Goal: Task Accomplishment & Management: Complete application form

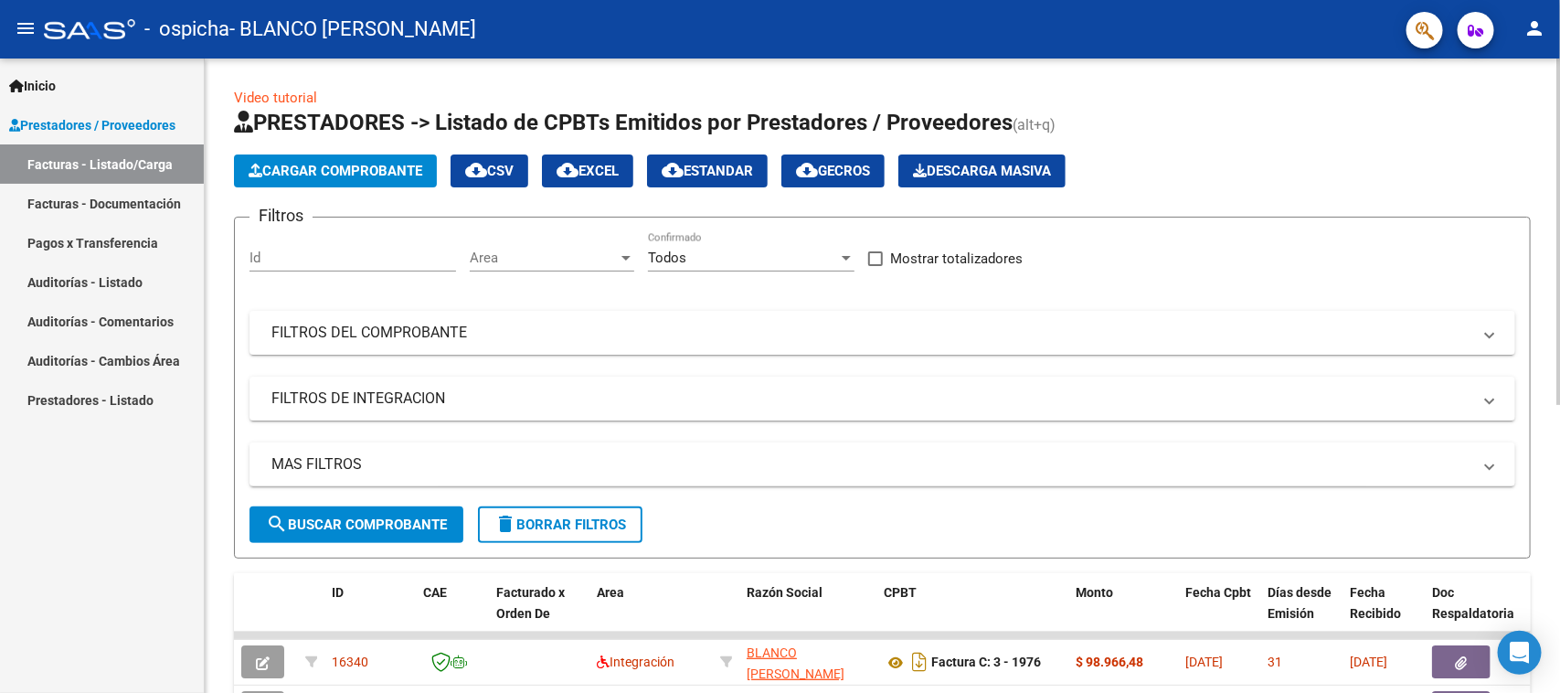
click at [355, 167] on span "Cargar Comprobante" at bounding box center [336, 171] width 174 height 16
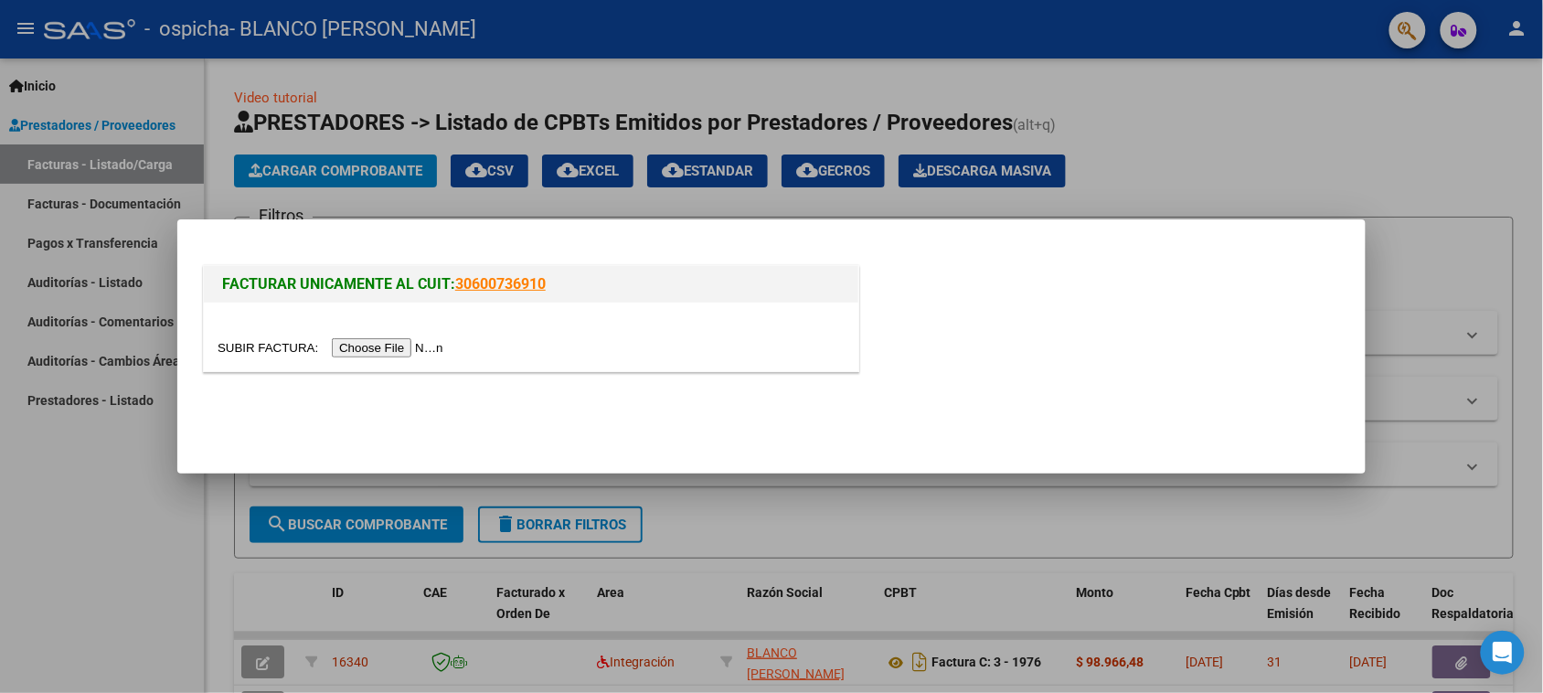
click at [417, 348] on input "file" at bounding box center [333, 347] width 231 height 19
click at [399, 339] on input "file" at bounding box center [333, 347] width 231 height 19
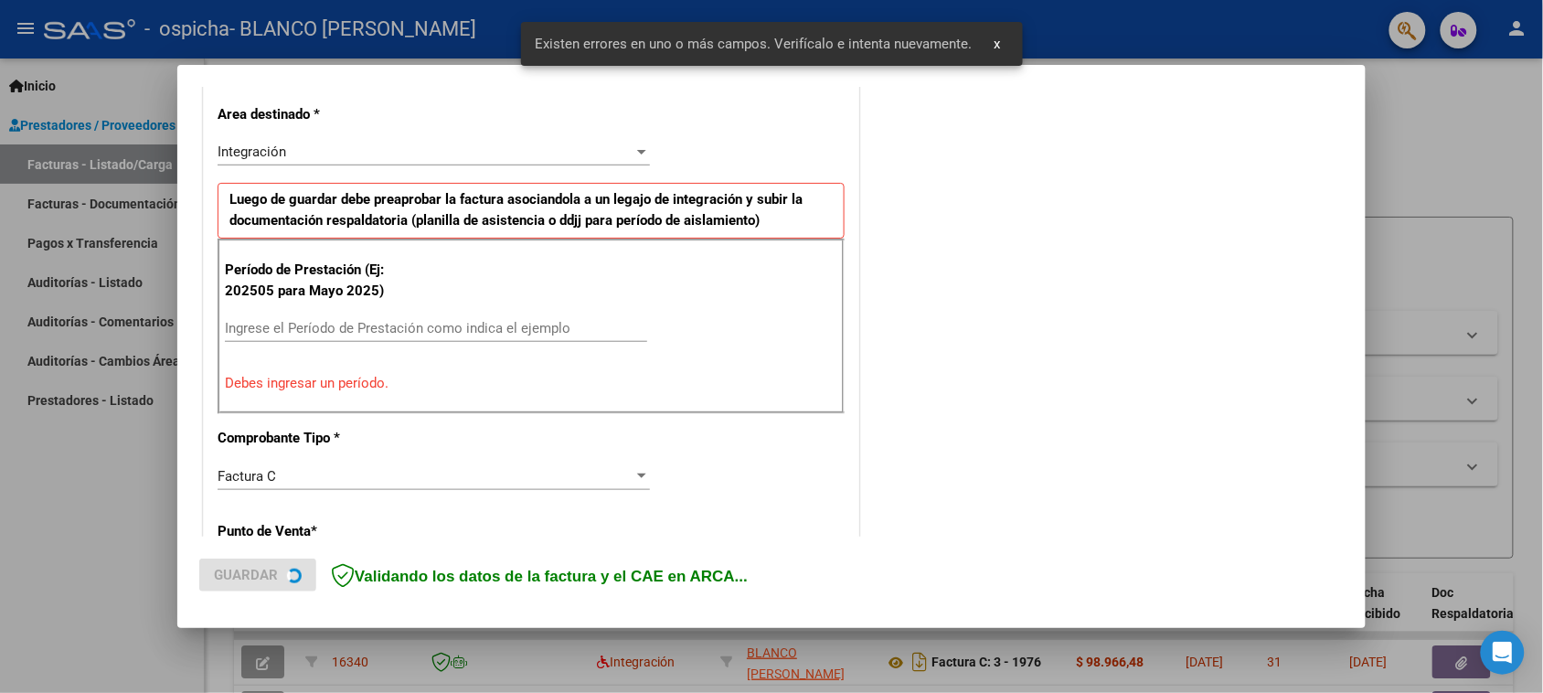
scroll to position [413, 0]
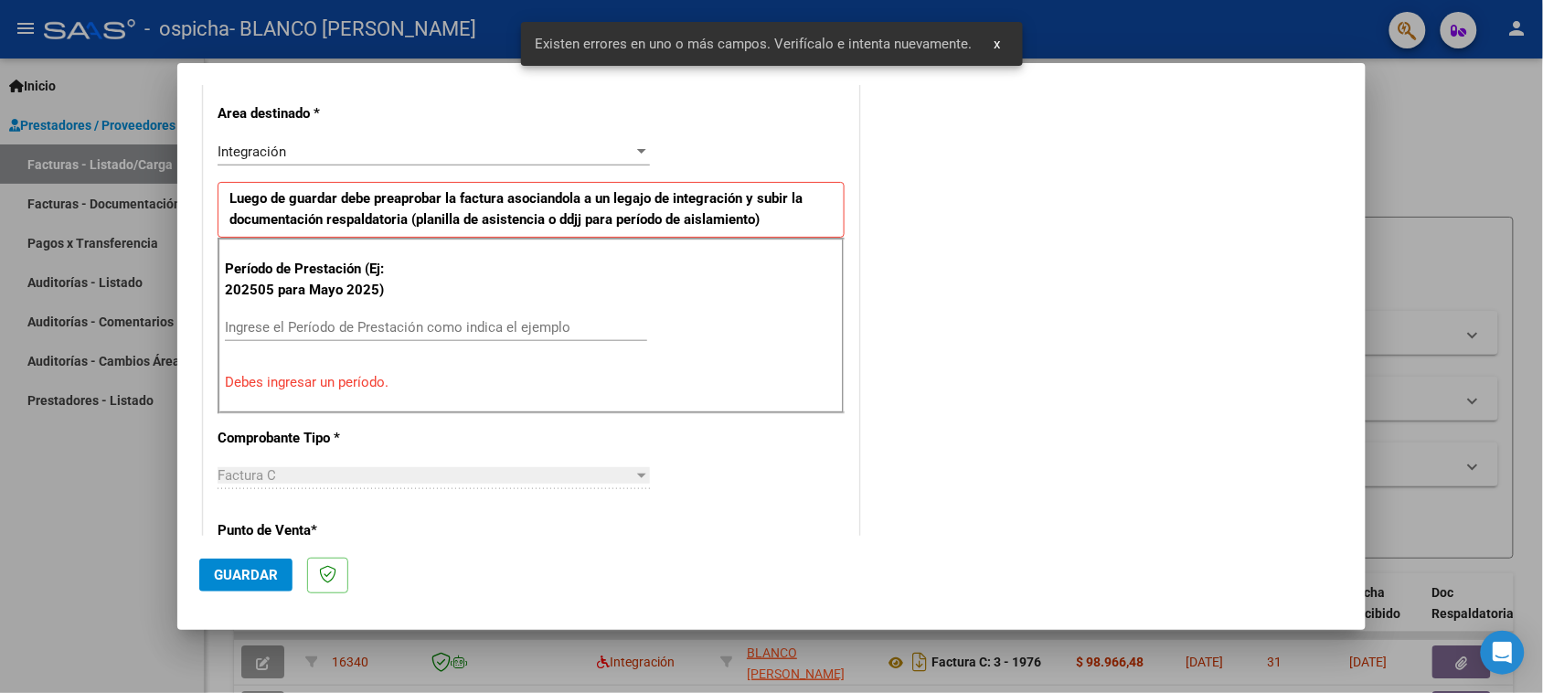
click at [354, 335] on input "Ingrese el Período de Prestación como indica el ejemplo" at bounding box center [436, 327] width 422 height 16
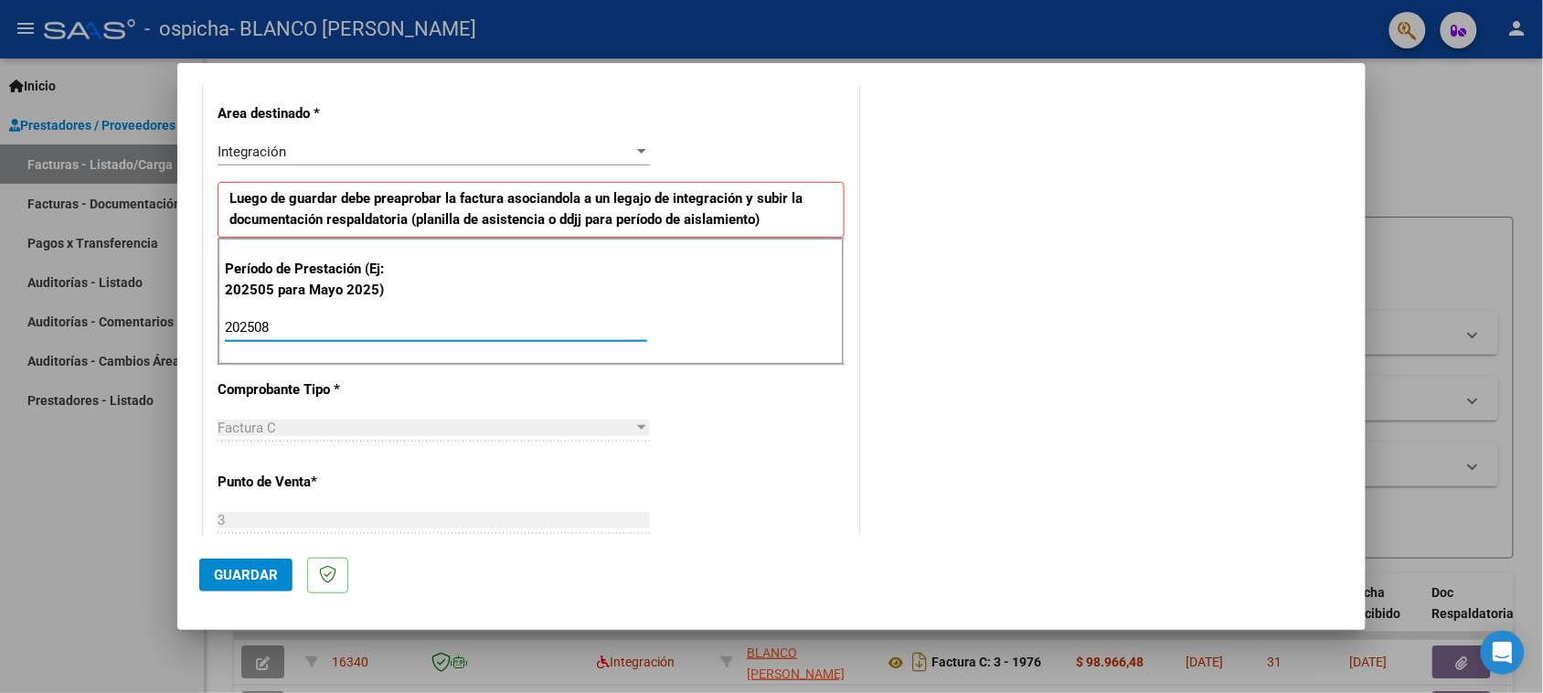
type input "202508"
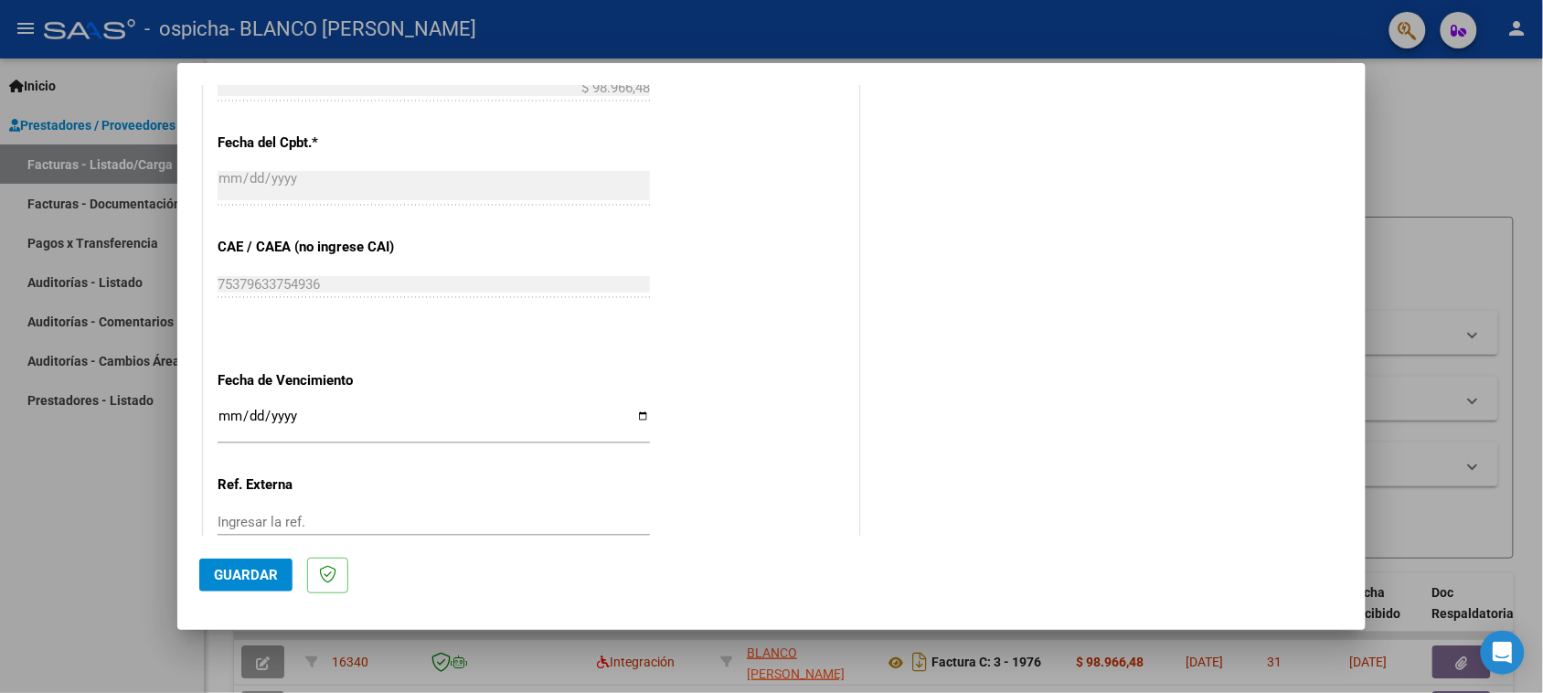
scroll to position [1075, 0]
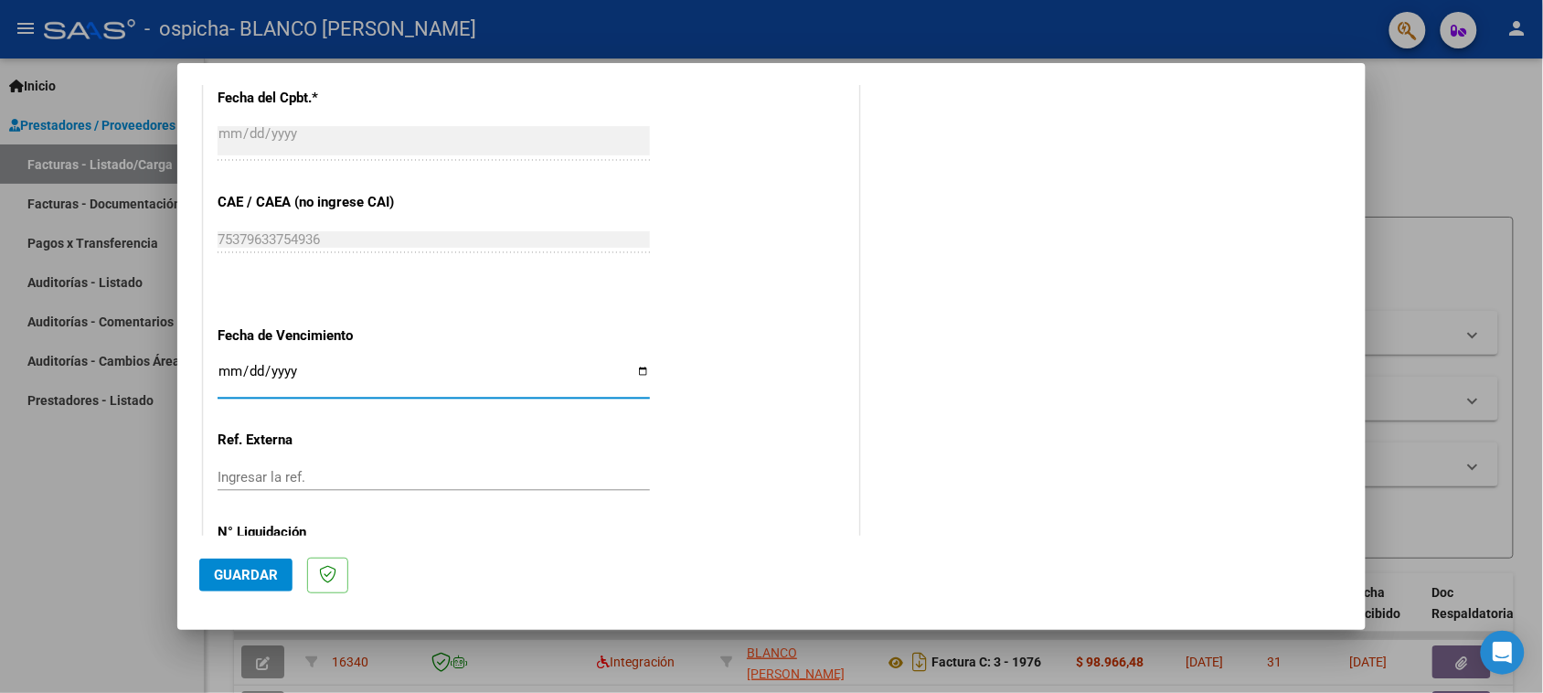
click at [218, 380] on input "Ingresar la fecha" at bounding box center [434, 378] width 432 height 29
type input "[DATE]"
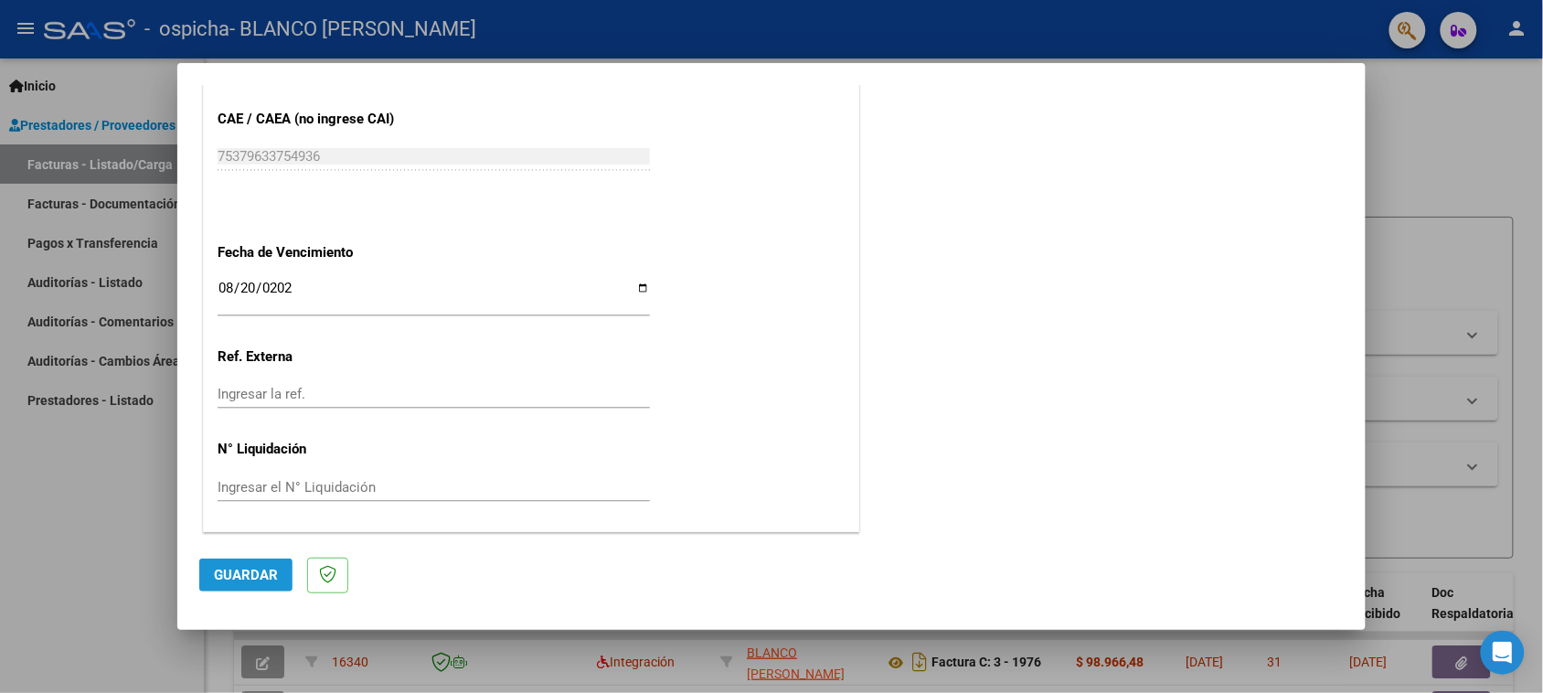
click at [259, 582] on span "Guardar" at bounding box center [246, 575] width 64 height 16
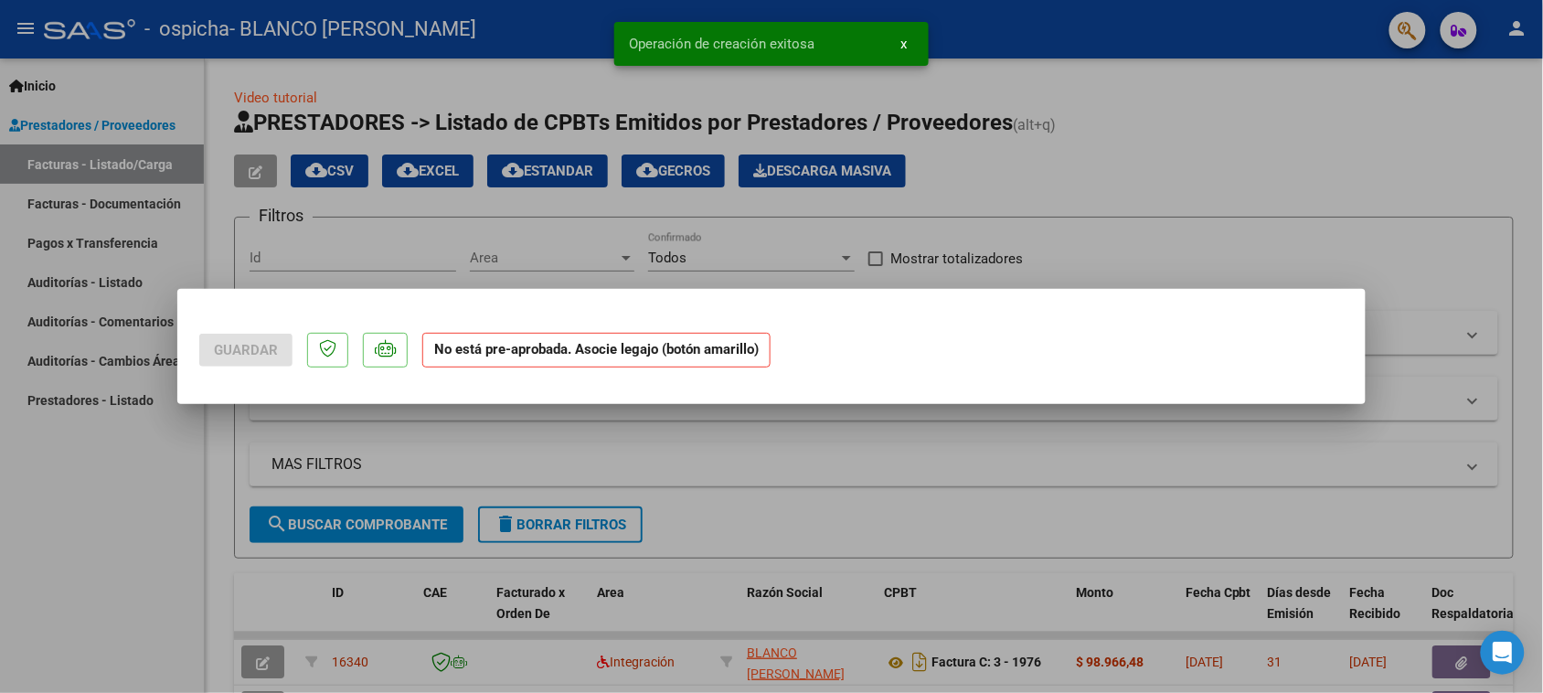
scroll to position [0, 0]
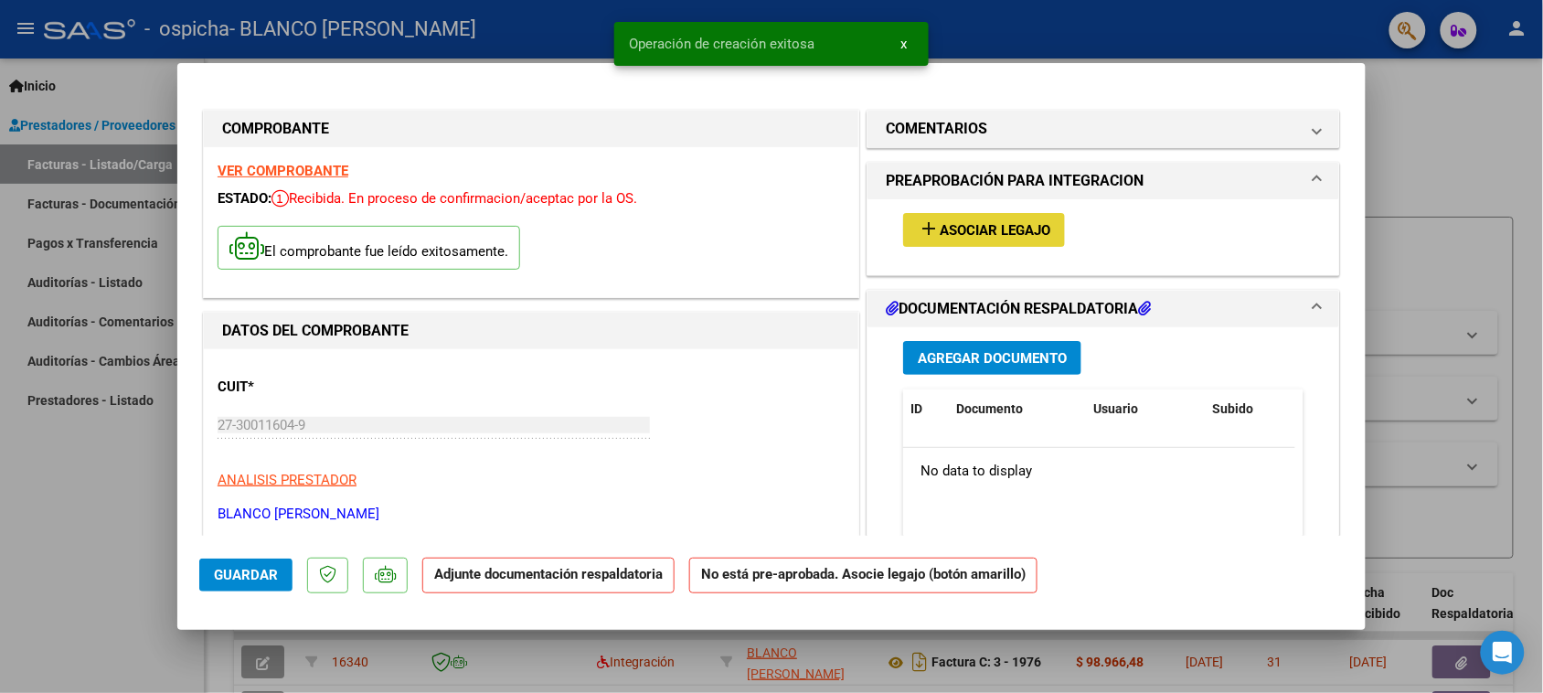
click at [987, 230] on span "Asociar Legajo" at bounding box center [995, 230] width 111 height 16
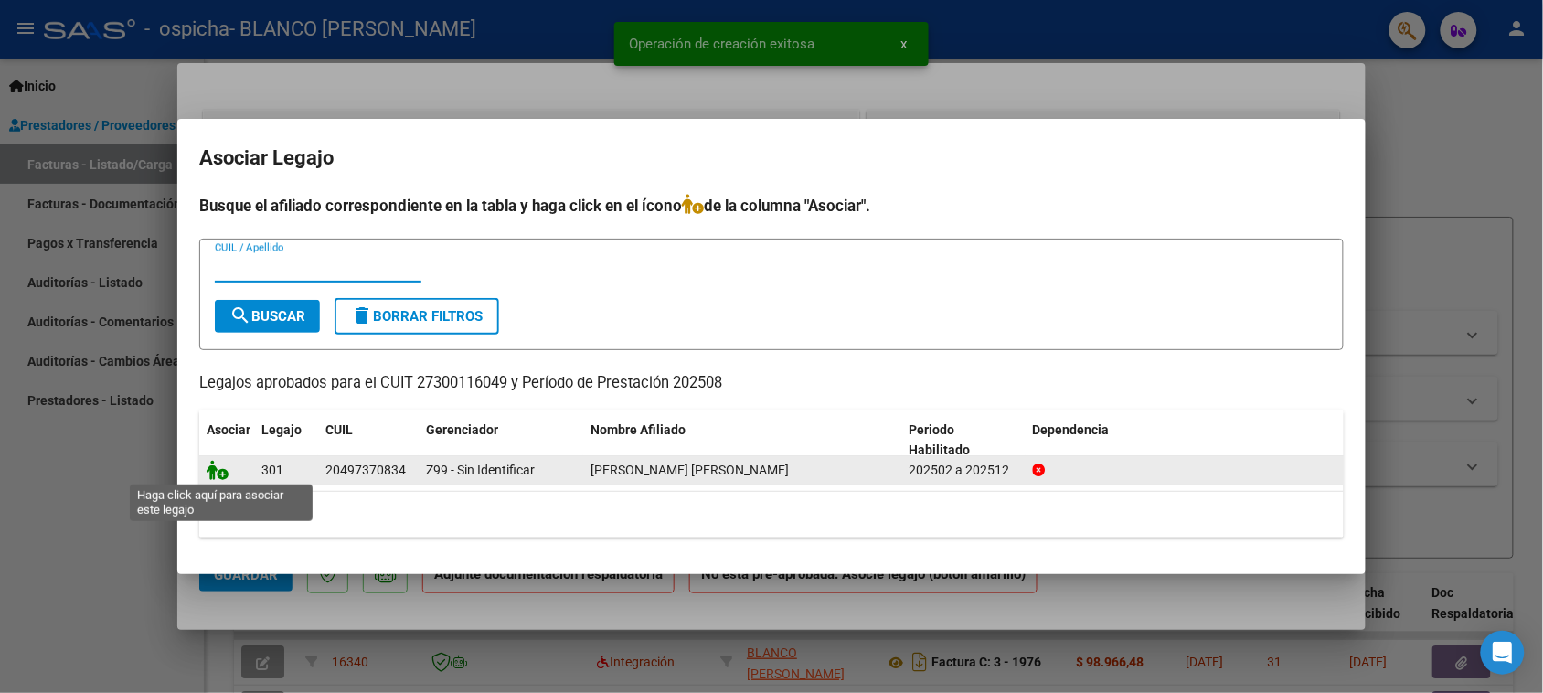
click at [225, 469] on icon at bounding box center [218, 470] width 22 height 20
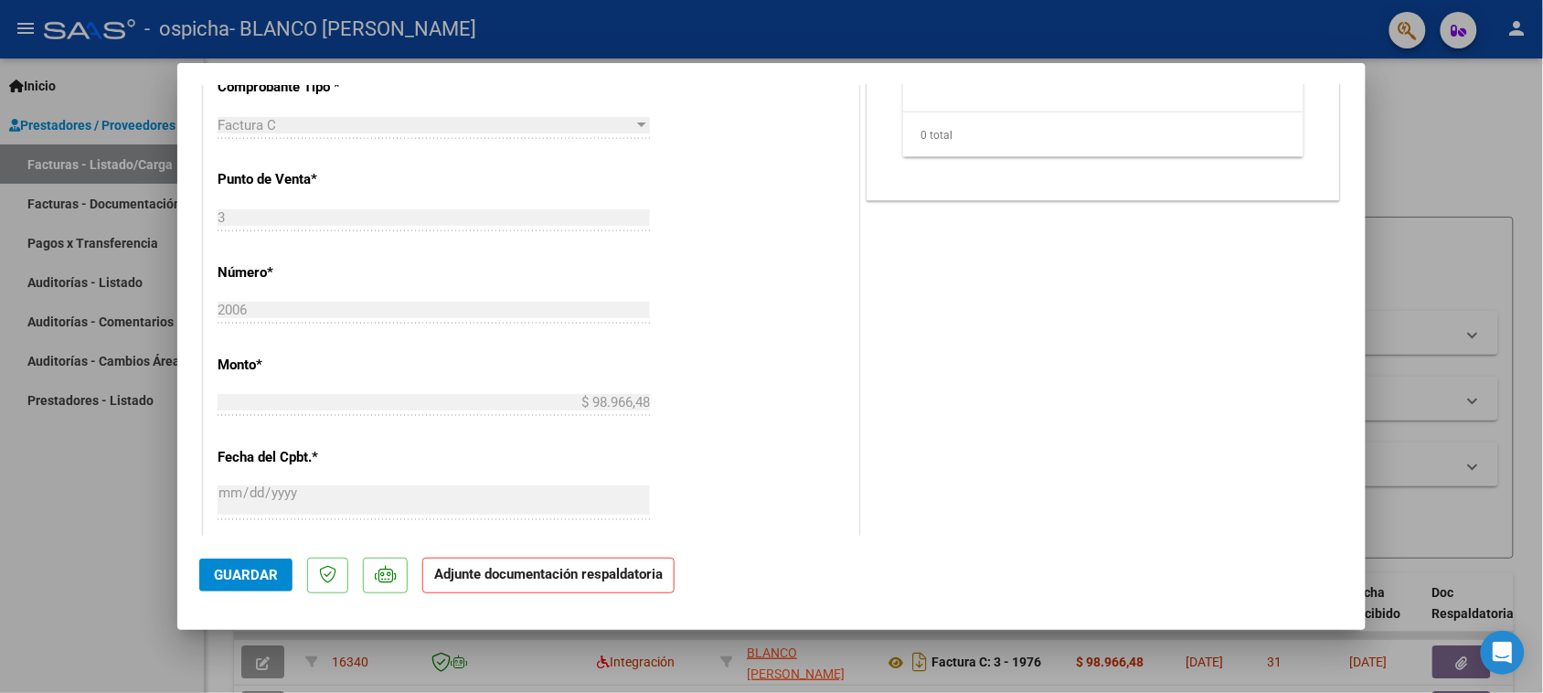
scroll to position [421, 0]
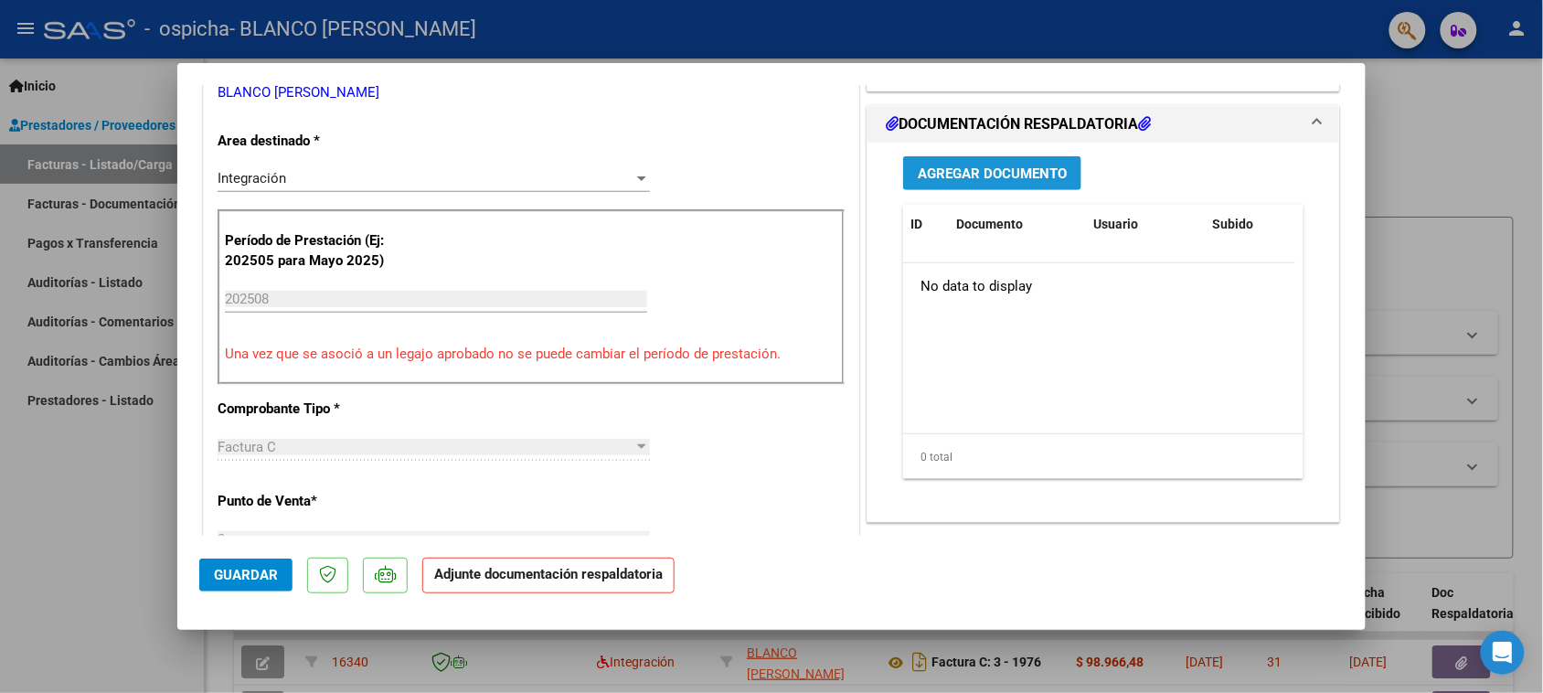
click at [1026, 169] on span "Agregar Documento" at bounding box center [992, 173] width 149 height 16
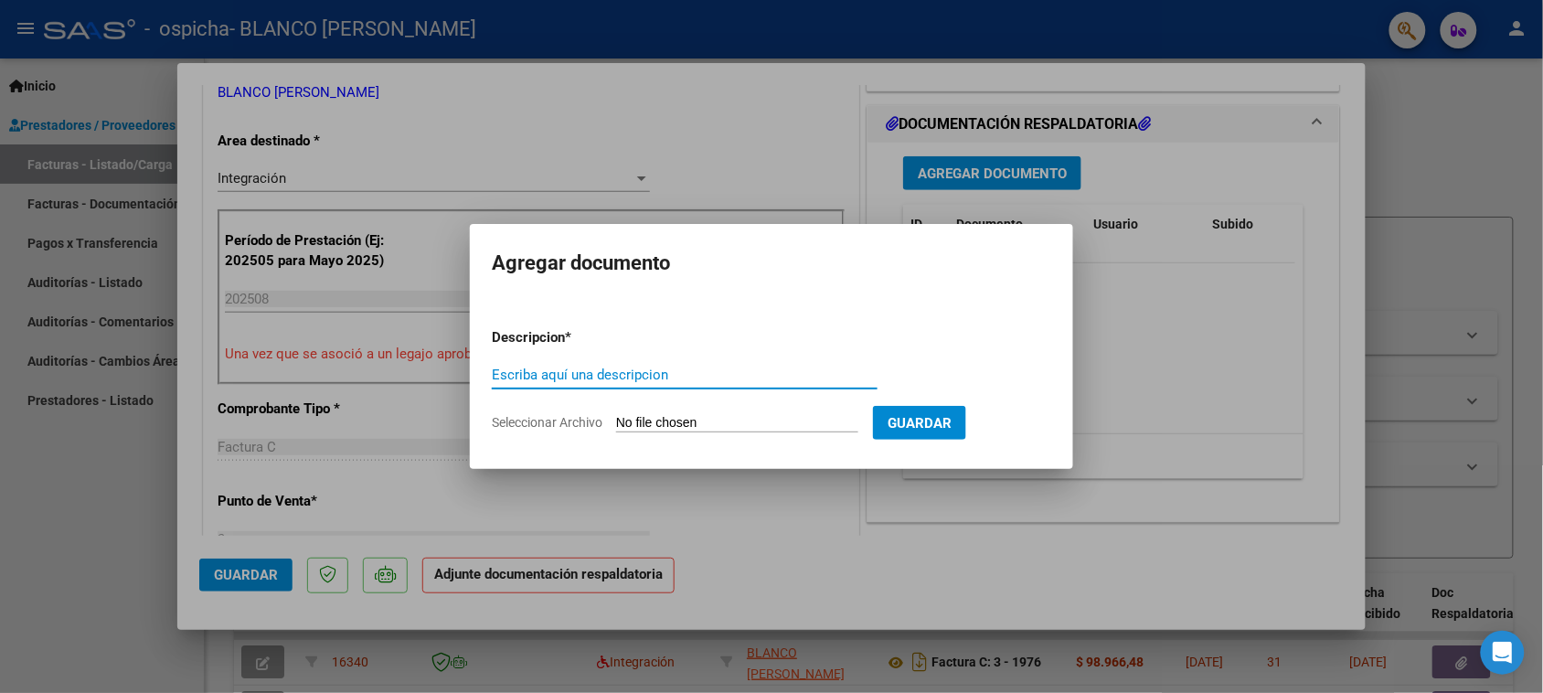
click at [732, 415] on input "Seleccionar Archivo" at bounding box center [737, 423] width 242 height 17
click at [683, 418] on input "Seleccionar Archivo" at bounding box center [737, 423] width 242 height 17
type input "C:\fakepath\CamScanner [DATE] 21.28.pdf"
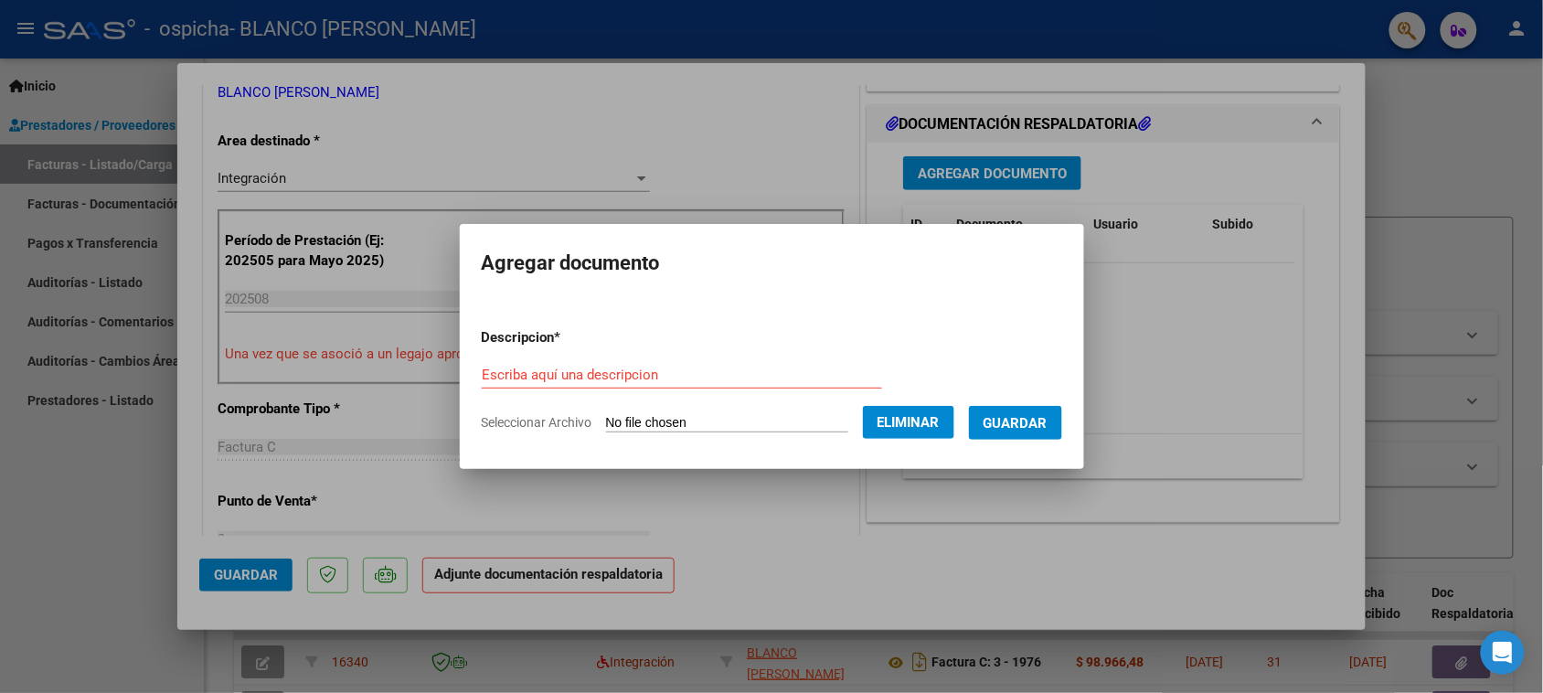
click at [1020, 410] on button "Guardar" at bounding box center [1015, 423] width 93 height 34
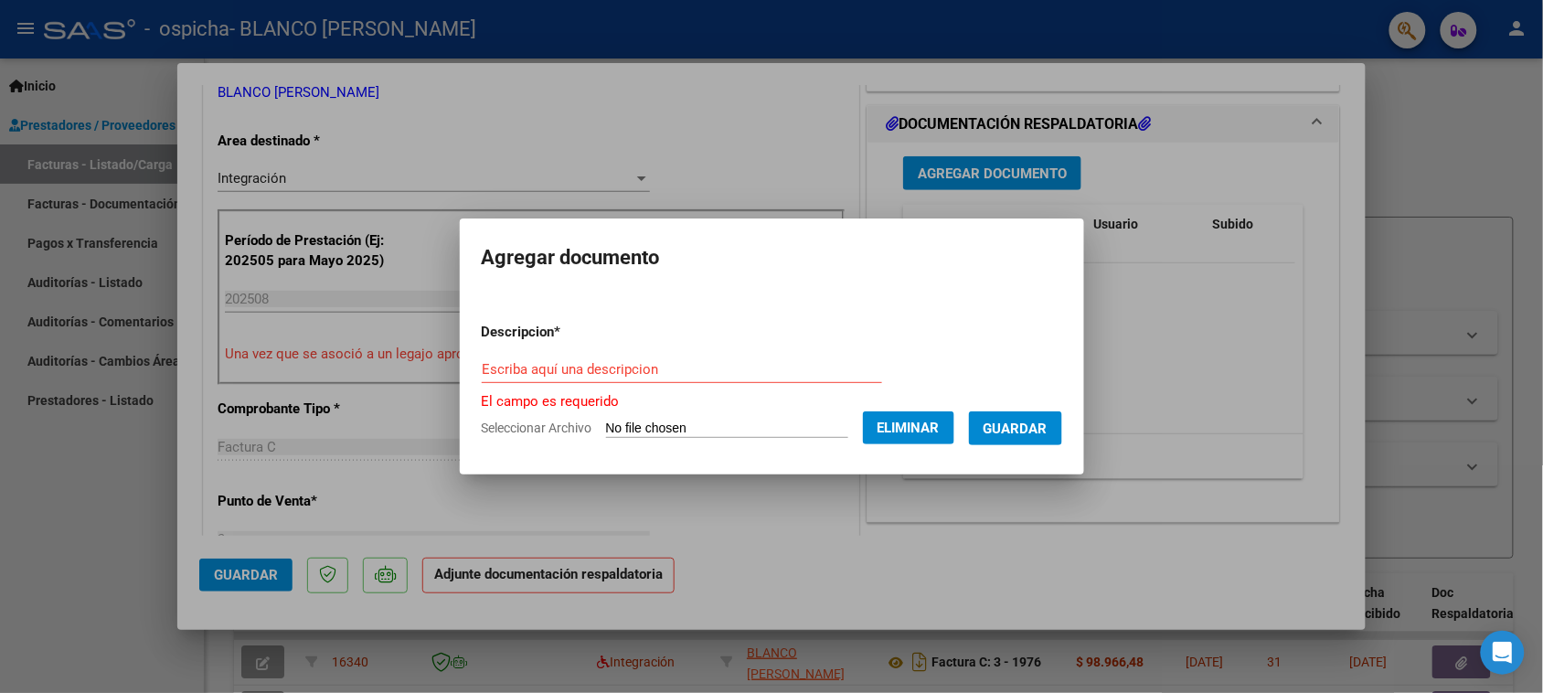
click at [775, 373] on input "Escriba aquí una descripcion" at bounding box center [682, 369] width 400 height 16
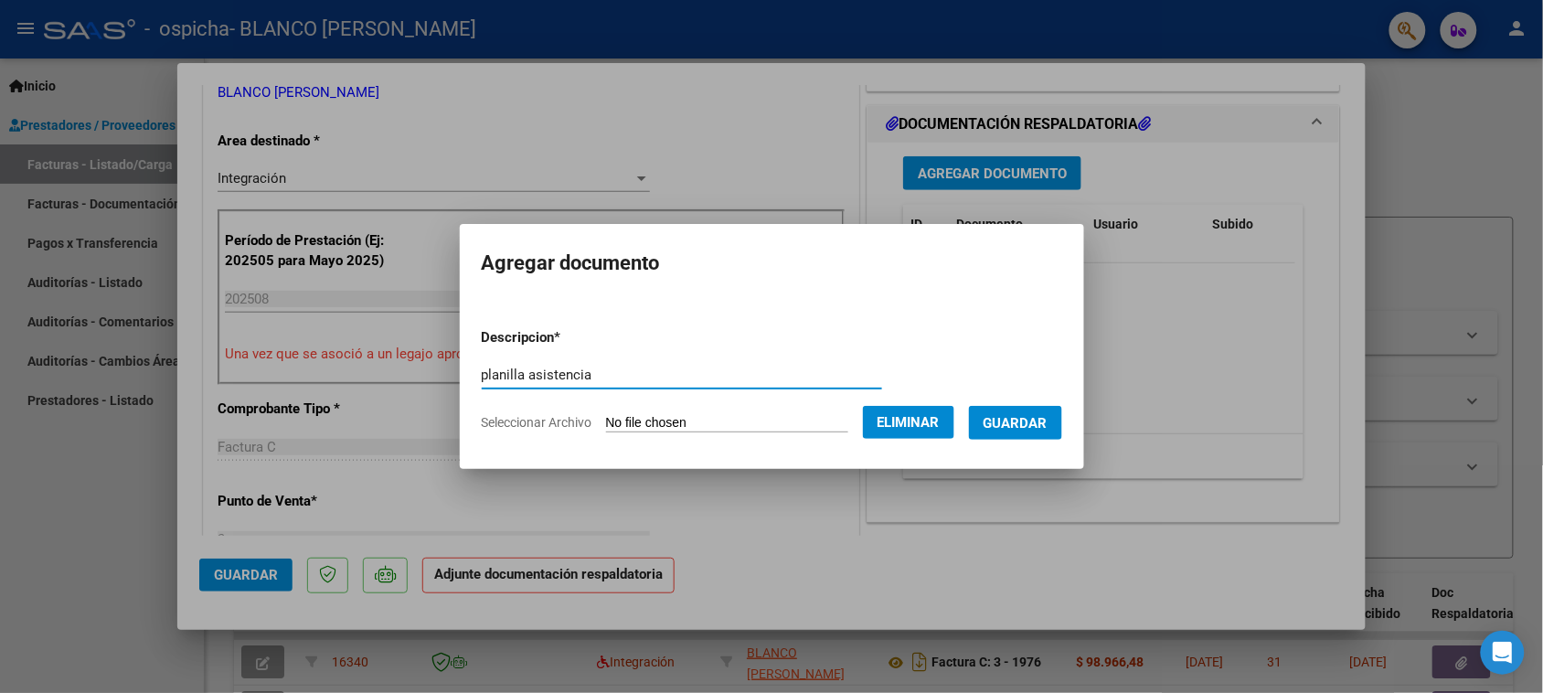
type input "planilla asistencia"
click at [1026, 421] on span "Guardar" at bounding box center [1016, 423] width 64 height 16
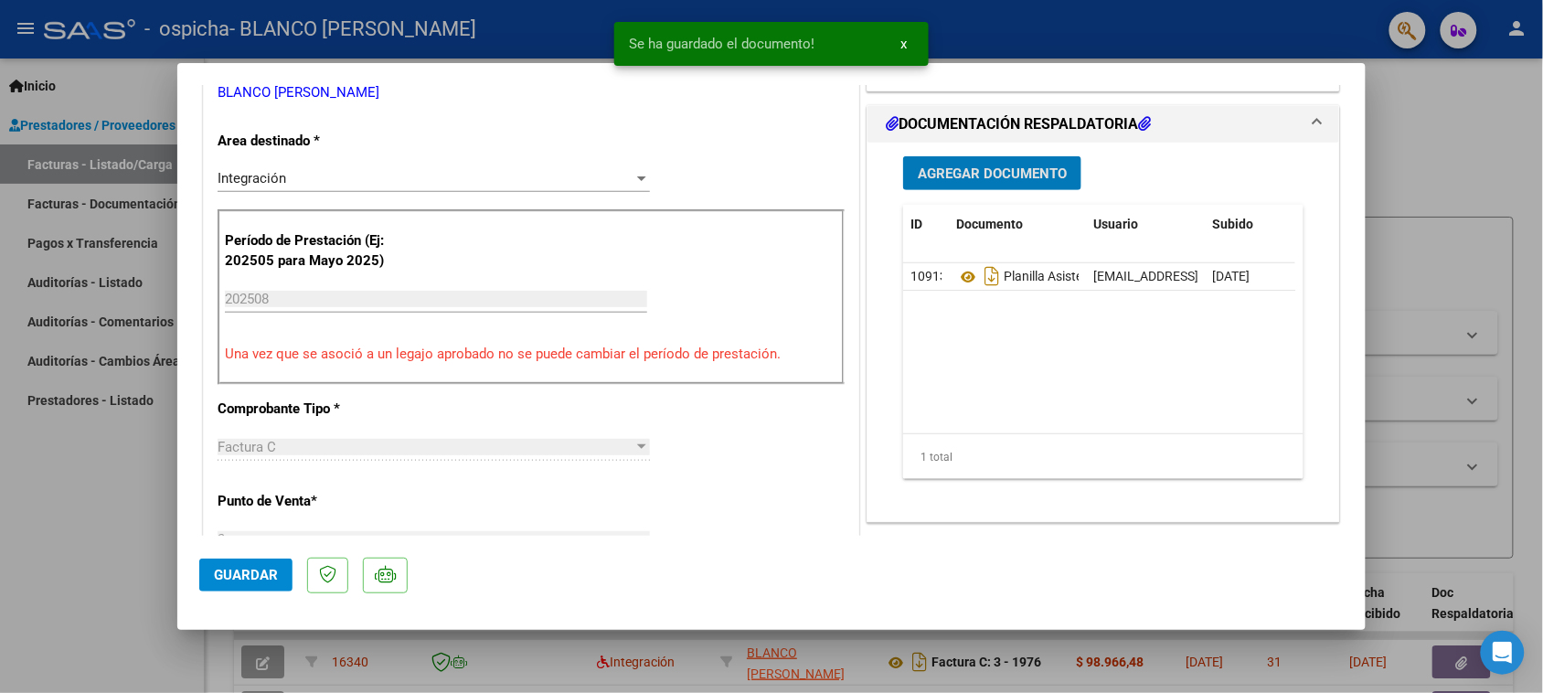
click at [235, 586] on button "Guardar" at bounding box center [245, 574] width 93 height 33
click at [1408, 133] on div at bounding box center [771, 346] width 1543 height 693
type input "$ 0,00"
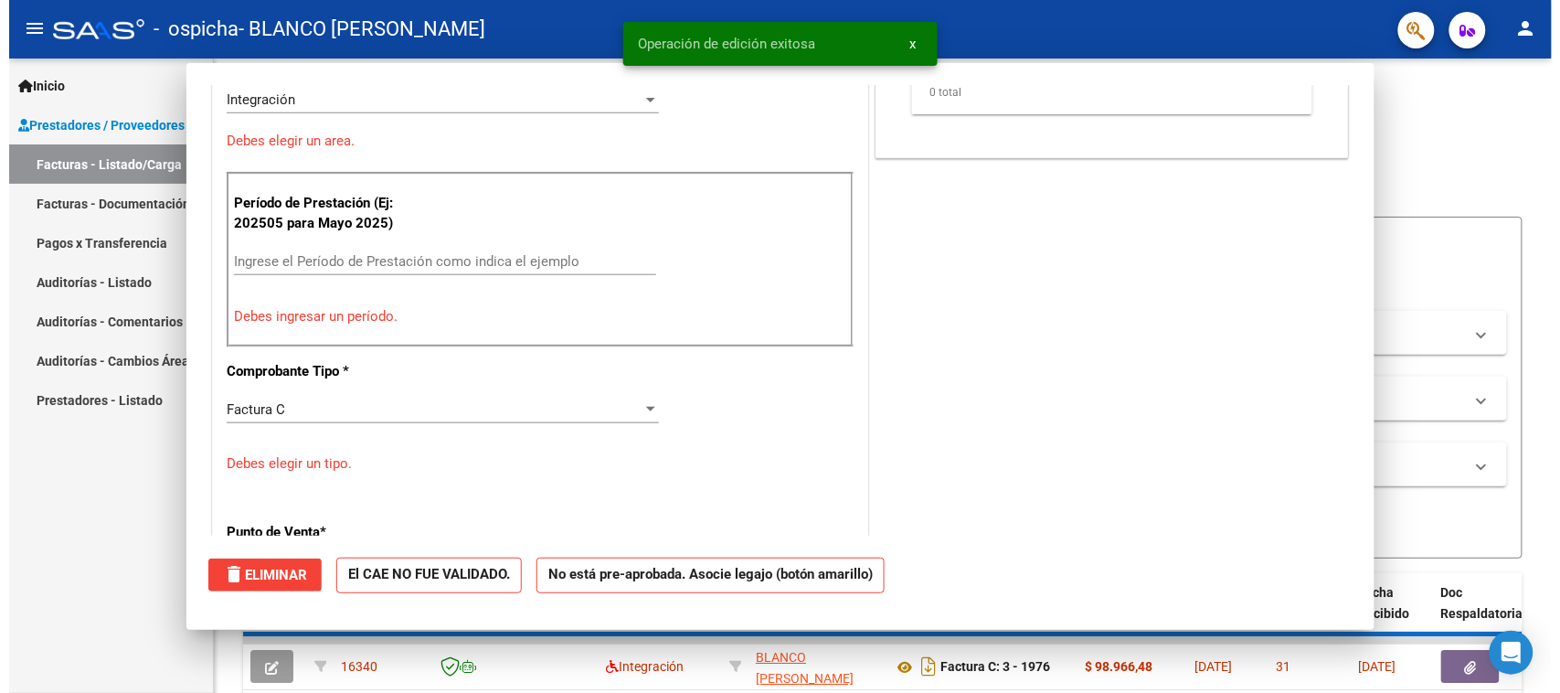
scroll to position [343, 0]
